Goal: Information Seeking & Learning: Understand process/instructions

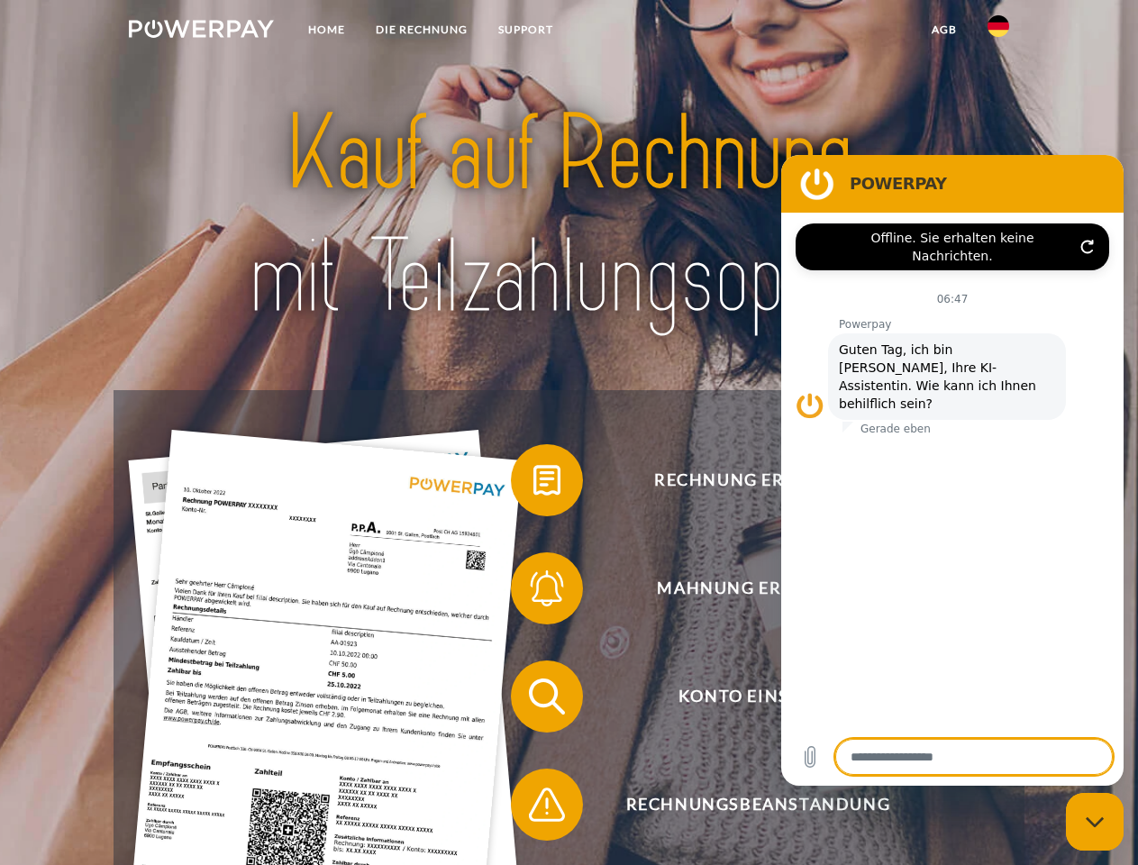
click at [201, 32] on img at bounding box center [201, 29] width 145 height 18
click at [998, 32] on img at bounding box center [999, 26] width 22 height 22
click at [943, 30] on link "agb" at bounding box center [944, 30] width 56 height 32
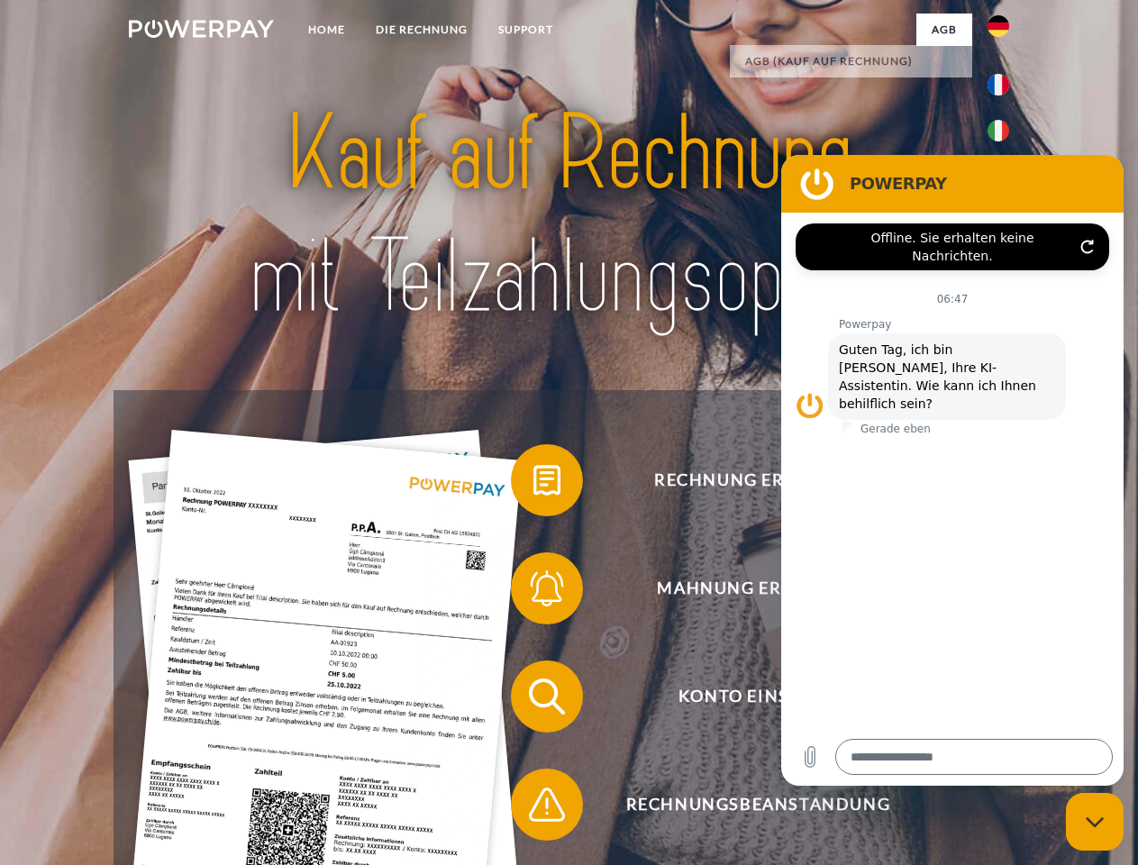
click at [533, 484] on span at bounding box center [520, 480] width 90 height 90
click at [533, 592] on span at bounding box center [520, 588] width 90 height 90
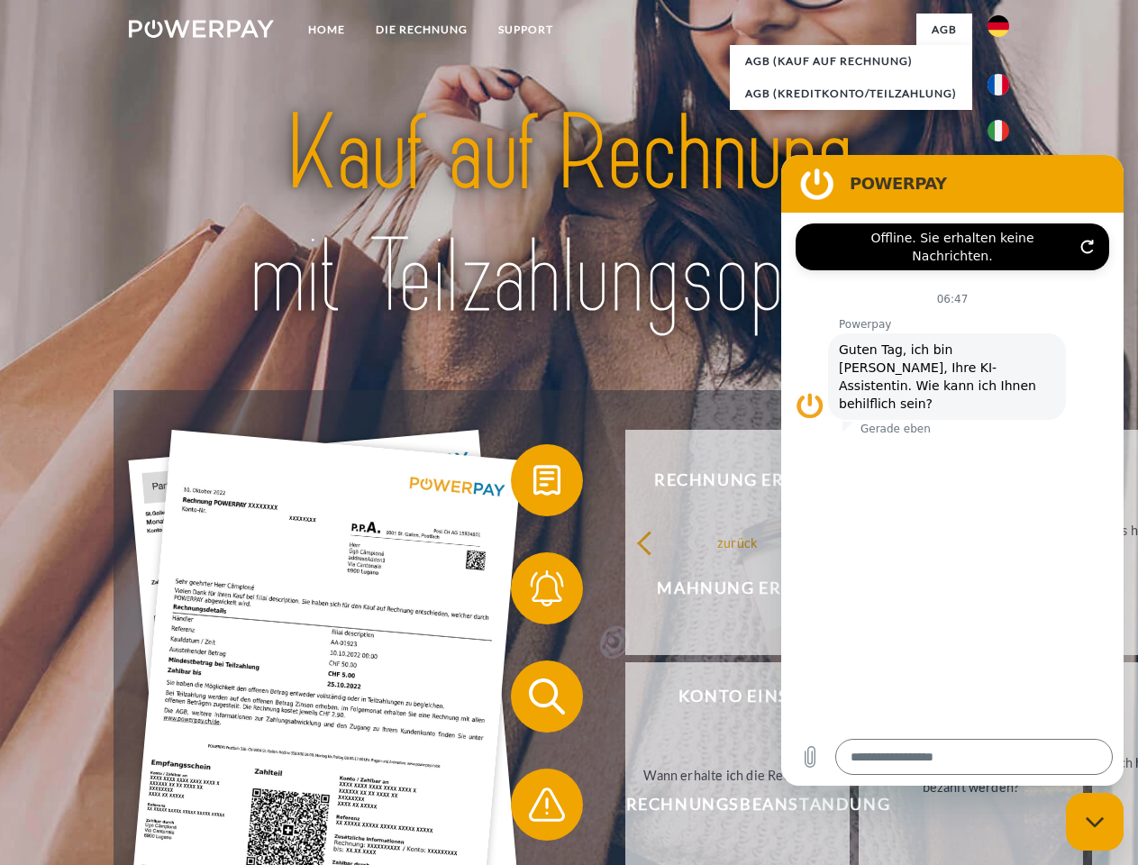
click at [859, 700] on link "Bis wann muss die Rechnung bezahlt werden?" at bounding box center [971, 774] width 224 height 225
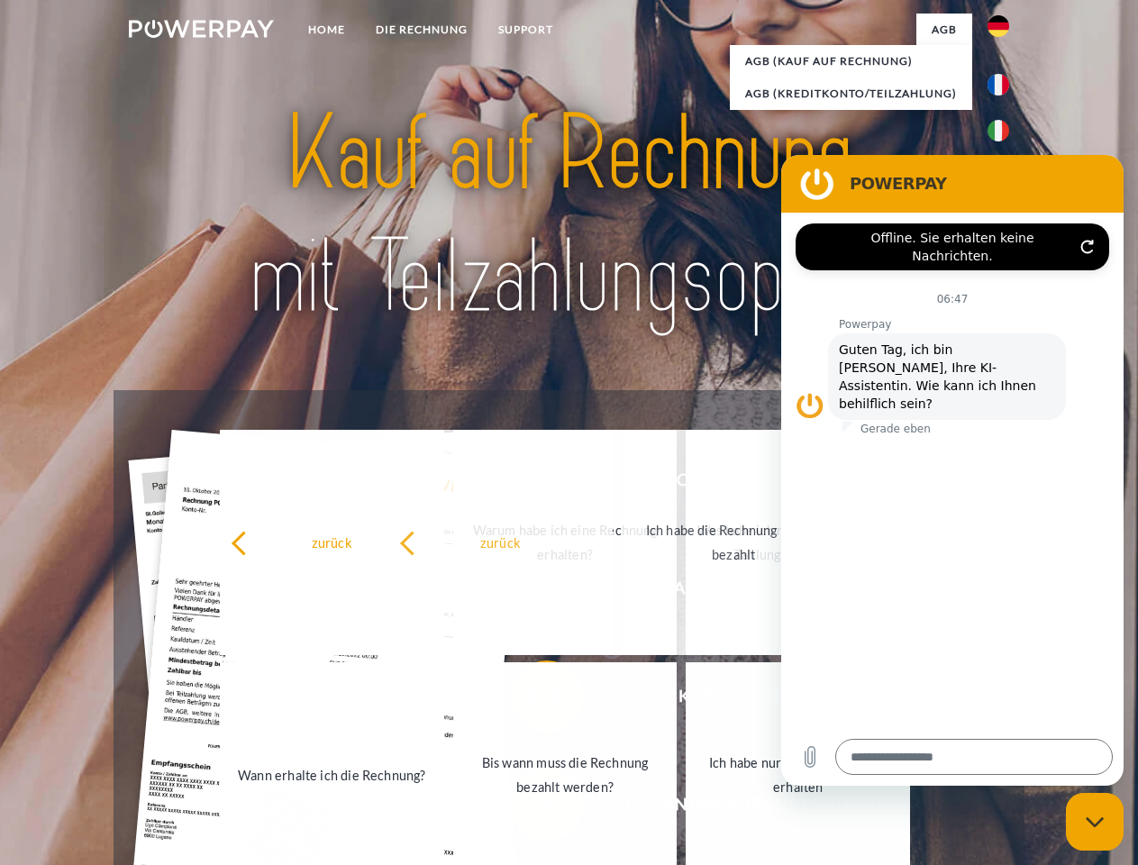
click at [686, 808] on link "Ich habe nur eine Teillieferung erhalten" at bounding box center [798, 774] width 224 height 225
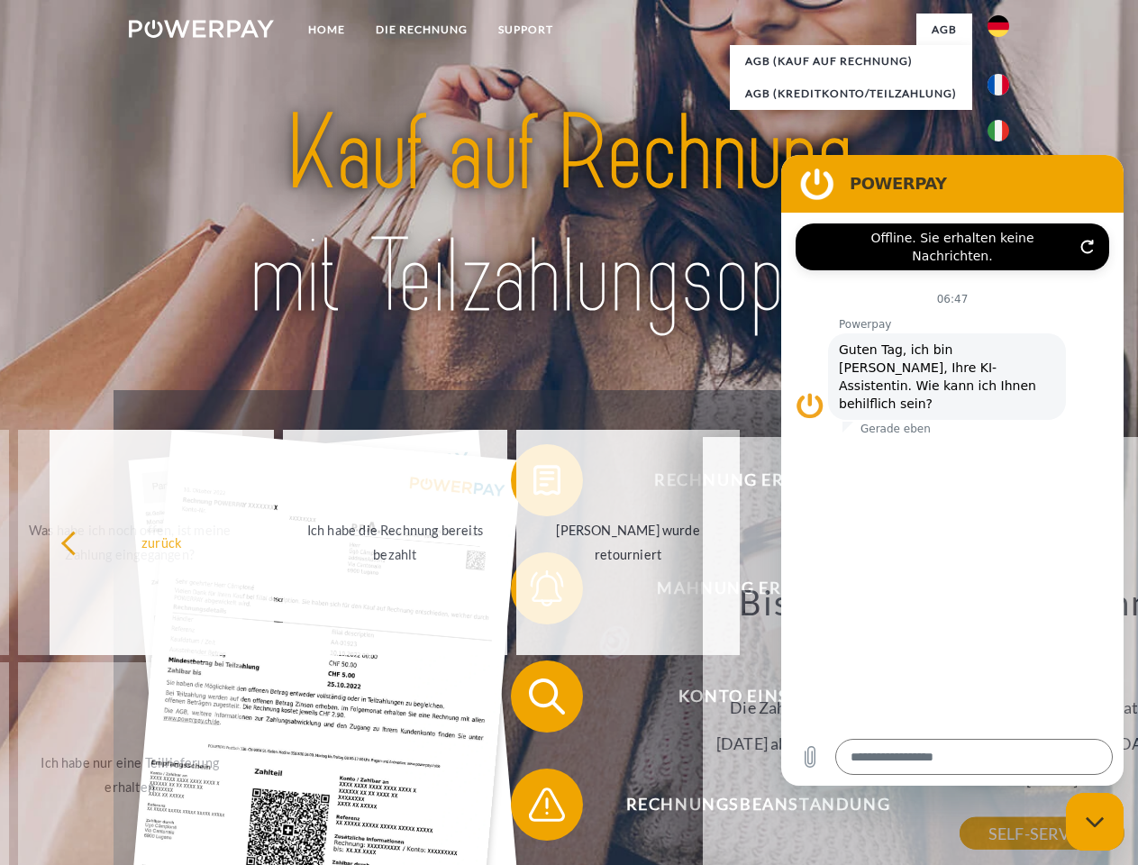
click at [1095, 822] on icon "Messaging-Fenster schließen" at bounding box center [1095, 822] width 19 height 12
type textarea "*"
